Goal: Information Seeking & Learning: Learn about a topic

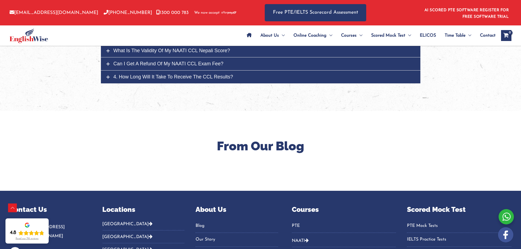
scroll to position [1968, 0]
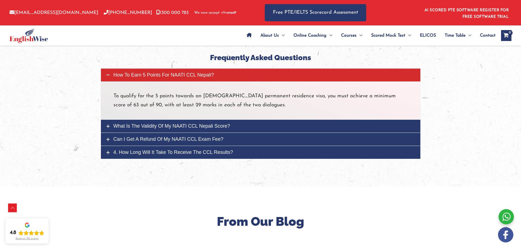
click at [251, 120] on link "What is the validity of my NAATI CCL Nepali score?" at bounding box center [260, 126] width 319 height 13
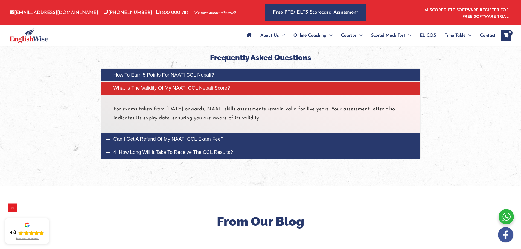
click at [259, 82] on link "What is the validity of my NAATI CCL Nepali score?" at bounding box center [260, 88] width 319 height 13
click at [257, 82] on link "What is the validity of my NAATI CCL Nepali score?" at bounding box center [260, 88] width 319 height 13
click at [109, 86] on icon at bounding box center [107, 87] width 3 height 3
click at [108, 69] on link "How to earn 5 points for NAATI CCL Nepali?" at bounding box center [260, 75] width 319 height 13
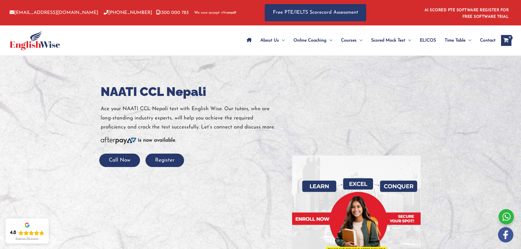
drag, startPoint x: 454, startPoint y: 103, endPoint x: 454, endPoint y: 57, distance: 46.5
